Goal: Task Accomplishment & Management: Use online tool/utility

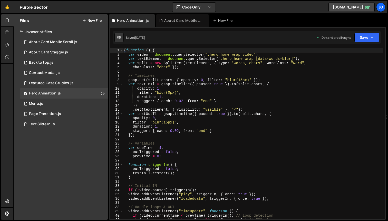
scroll to position [1198, 0]
click at [56, 41] on div "About Card Mobile Scroll.js" at bounding box center [53, 42] width 48 height 5
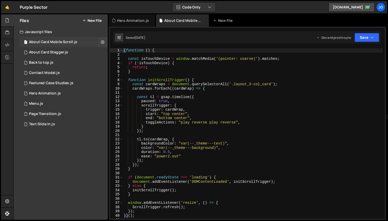
scroll to position [0, 0]
click at [175, 70] on div "( function ( ) { const isTouchDevice = window . matchMedia ( '(pointer: coarse)…" at bounding box center [253, 137] width 260 height 179
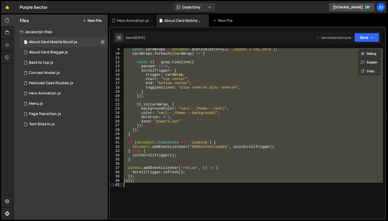
scroll to position [27, 0]
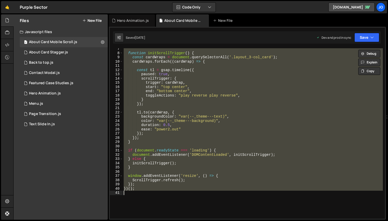
type textarea "})(); */"
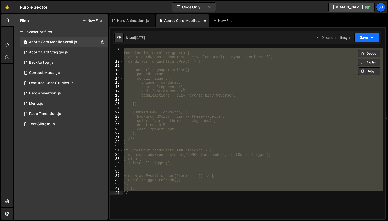
click at [367, 37] on button "Save" at bounding box center [367, 37] width 25 height 9
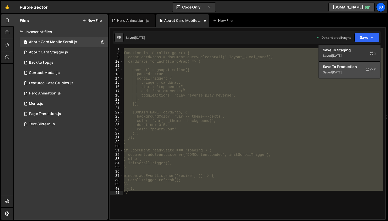
click at [341, 71] on div "[DATE]" at bounding box center [337, 72] width 10 height 4
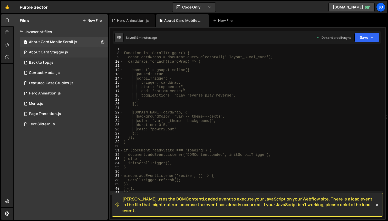
click at [46, 53] on div "About Card Stagger.js" at bounding box center [48, 52] width 39 height 5
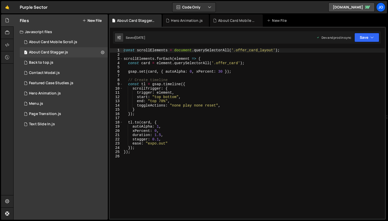
click at [160, 77] on div "const scrollElements = document . querySelectorAll ( '.offer_card_layout' ) ; s…" at bounding box center [254, 137] width 263 height 179
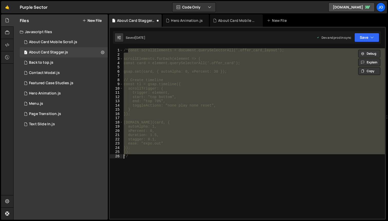
click at [281, 151] on div "/*const scrollElements = document.querySelectorAll('.offer_card_layout'); scrol…" at bounding box center [254, 133] width 263 height 171
type textarea "});"
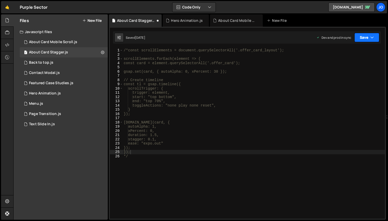
click at [360, 42] on button "Save" at bounding box center [367, 37] width 25 height 9
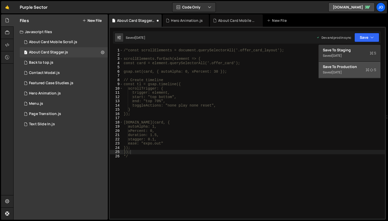
click at [339, 68] on div "Save to Production S" at bounding box center [349, 66] width 53 height 5
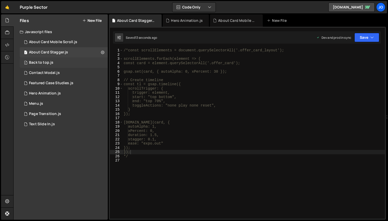
click at [69, 63] on div "1 Back to top.js 0" at bounding box center [64, 63] width 88 height 10
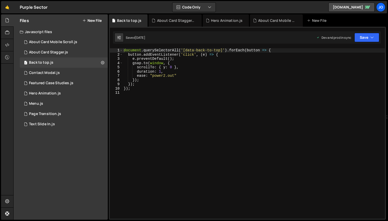
click at [160, 83] on div "document . querySelectorAll ( '[data-back-to-top]' ) . forEach ( button => { bu…" at bounding box center [254, 137] width 263 height 179
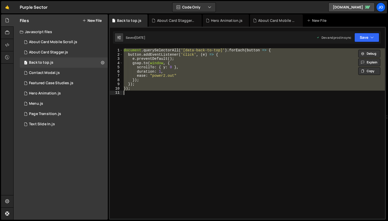
type textarea "}); */"
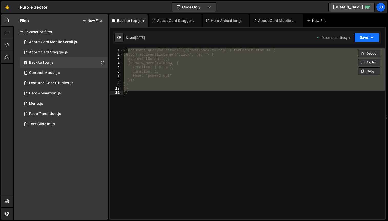
click at [366, 36] on button "Save" at bounding box center [367, 37] width 25 height 9
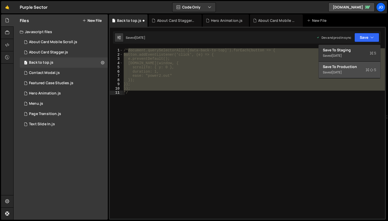
click at [344, 66] on div "Save to Production S" at bounding box center [349, 66] width 53 height 5
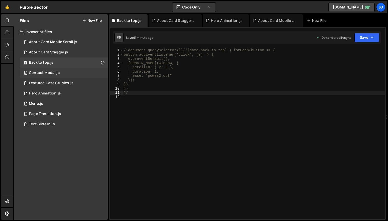
click at [70, 72] on div "1 Contact Modal.js 0" at bounding box center [64, 73] width 88 height 10
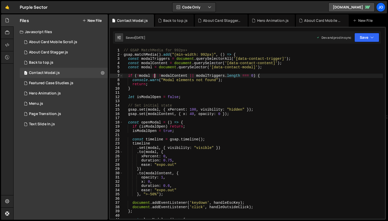
click at [155, 77] on div "// GSAP MatchMedia for 992px+ gsap . matchMedia ( ) . add ( "(min-width: 992px)…" at bounding box center [253, 137] width 260 height 179
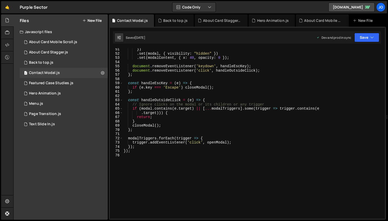
scroll to position [213, 0]
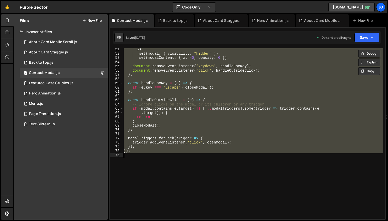
type textarea "}); */"
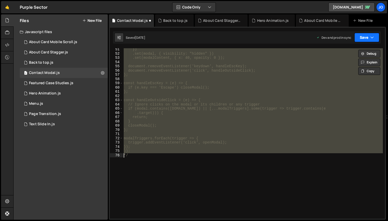
click at [366, 39] on button "Save" at bounding box center [367, 37] width 25 height 9
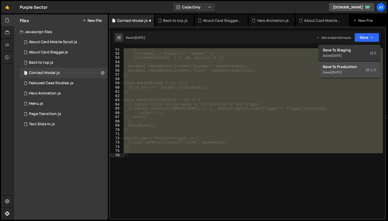
click at [345, 65] on div "Save to Production S" at bounding box center [349, 66] width 53 height 5
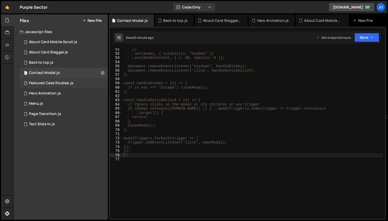
click at [52, 85] on div "Featured Case Studies.js" at bounding box center [51, 83] width 44 height 5
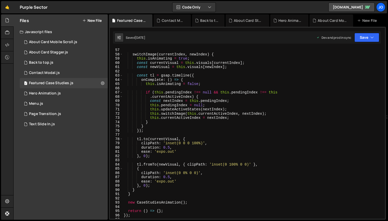
scroll to position [303, 0]
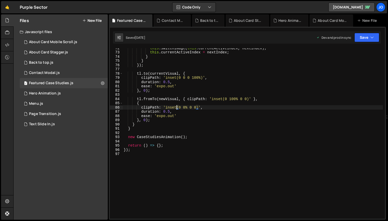
click at [177, 107] on div "this . switchImage ( this . currentActiveIndex , nextIndex ) ; this . currentAc…" at bounding box center [253, 135] width 260 height 179
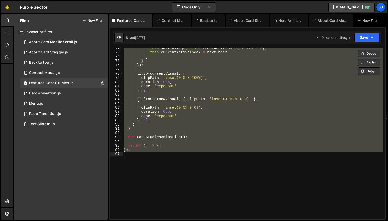
type textarea "}); */"
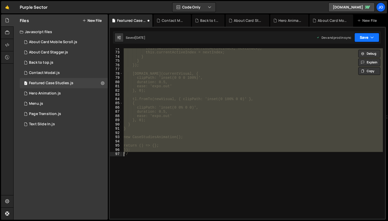
click at [369, 34] on button "Save" at bounding box center [367, 37] width 25 height 9
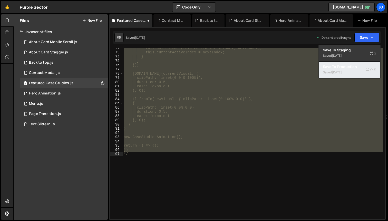
click at [336, 72] on div "[DATE]" at bounding box center [337, 72] width 10 height 4
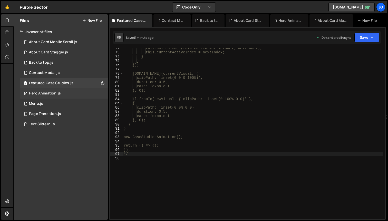
click at [65, 93] on div "1 Hero Animation.js 0" at bounding box center [64, 93] width 88 height 10
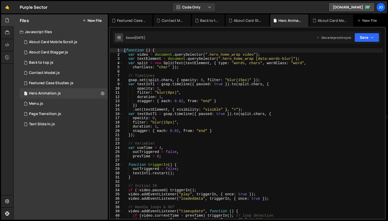
scroll to position [1312, 0]
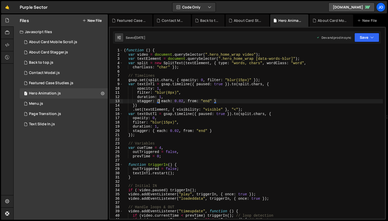
click at [160, 99] on div "( function ( ) { var video = document . querySelector ( ".hero_home_wrap video"…" at bounding box center [253, 137] width 260 height 179
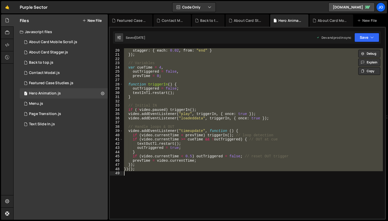
scroll to position [81, 0]
type textarea "})(); */"
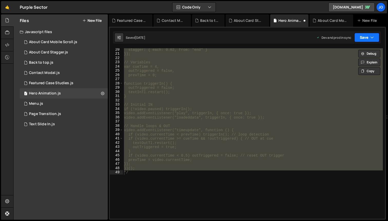
click at [372, 36] on icon "button" at bounding box center [373, 37] width 4 height 5
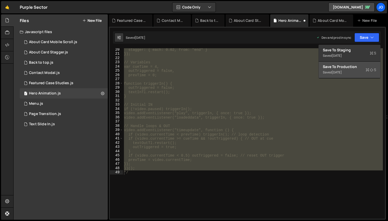
click at [343, 64] on div "Save to Production S" at bounding box center [349, 66] width 53 height 5
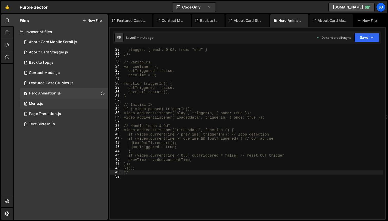
click at [57, 102] on div "1 Menu.js 0" at bounding box center [64, 104] width 88 height 10
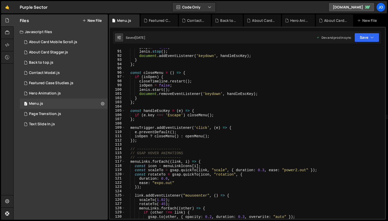
scroll to position [379, 0]
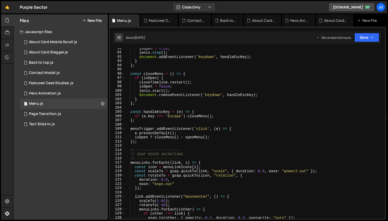
click at [165, 100] on div "isOpen = true ; [PERSON_NAME] . stop ( ) ; document . addEventListener ( 'keydo…" at bounding box center [254, 135] width 258 height 179
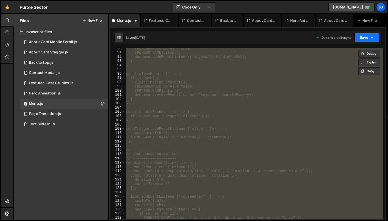
click at [371, 37] on icon "button" at bounding box center [373, 37] width 4 height 5
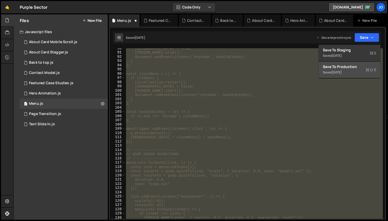
click at [349, 63] on button "Save to Production S Saved [DATE]" at bounding box center [350, 70] width 62 height 17
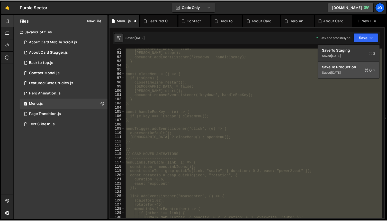
scroll to position [517, 0]
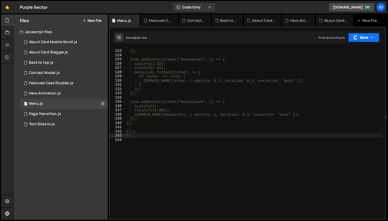
click at [359, 39] on button "Save" at bounding box center [364, 37] width 31 height 9
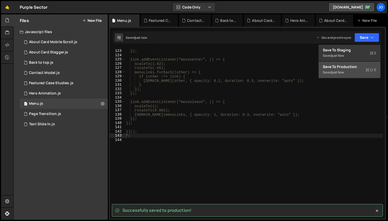
click at [347, 64] on button "Save to Production S Saved just now" at bounding box center [350, 70] width 62 height 17
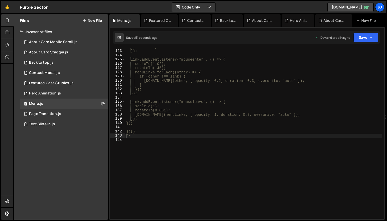
click at [145, 117] on div "ease: "expo.out" }); link.addEventListener("mouseenter", () => { scaleTo(1.02);…" at bounding box center [253, 134] width 256 height 179
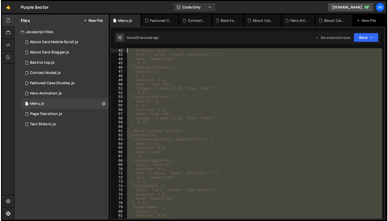
scroll to position [0, 0]
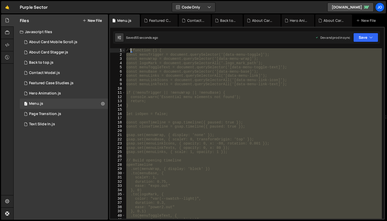
drag, startPoint x: 139, startPoint y: 130, endPoint x: 131, endPoint y: 52, distance: 78.0
click at [131, 52] on div "/*(function () { const menuTrigger = document.querySelector('[data-menu-toggle]…" at bounding box center [253, 137] width 256 height 179
type textarea "/*(function () { const menuTrigger = document.querySelector('[data-menu-toggle]…"
click at [51, 113] on div "Page Transition.js" at bounding box center [45, 114] width 32 height 5
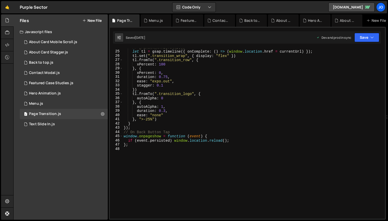
scroll to position [116, 0]
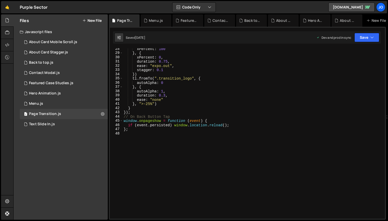
click at [148, 92] on div "xPercent : 100 } , { xPercent : 0 , duration : 0.75 , ease : "expo.out" , stagg…" at bounding box center [253, 136] width 260 height 179
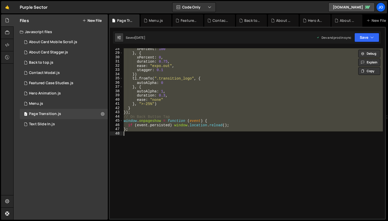
type textarea "}; */"
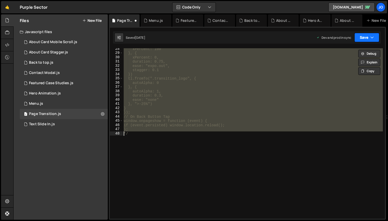
click at [361, 39] on button "Save" at bounding box center [367, 37] width 25 height 9
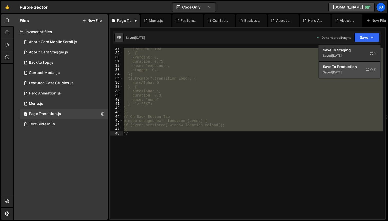
click at [341, 68] on div "Save to Production S" at bounding box center [349, 66] width 53 height 5
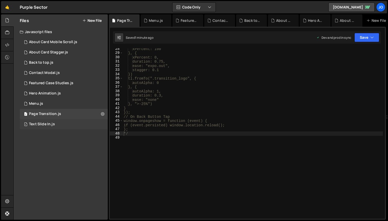
click at [41, 125] on div "Text Slide In.js" at bounding box center [42, 124] width 26 height 5
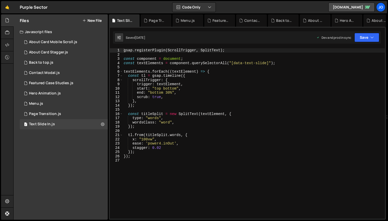
scroll to position [1521, 0]
click at [167, 90] on div "gsap . registerPlugin ( ScrollTrigger , SplitText ) ; const component = documen…" at bounding box center [254, 137] width 263 height 179
type textarea "});"
